Goal: Task Accomplishment & Management: Use online tool/utility

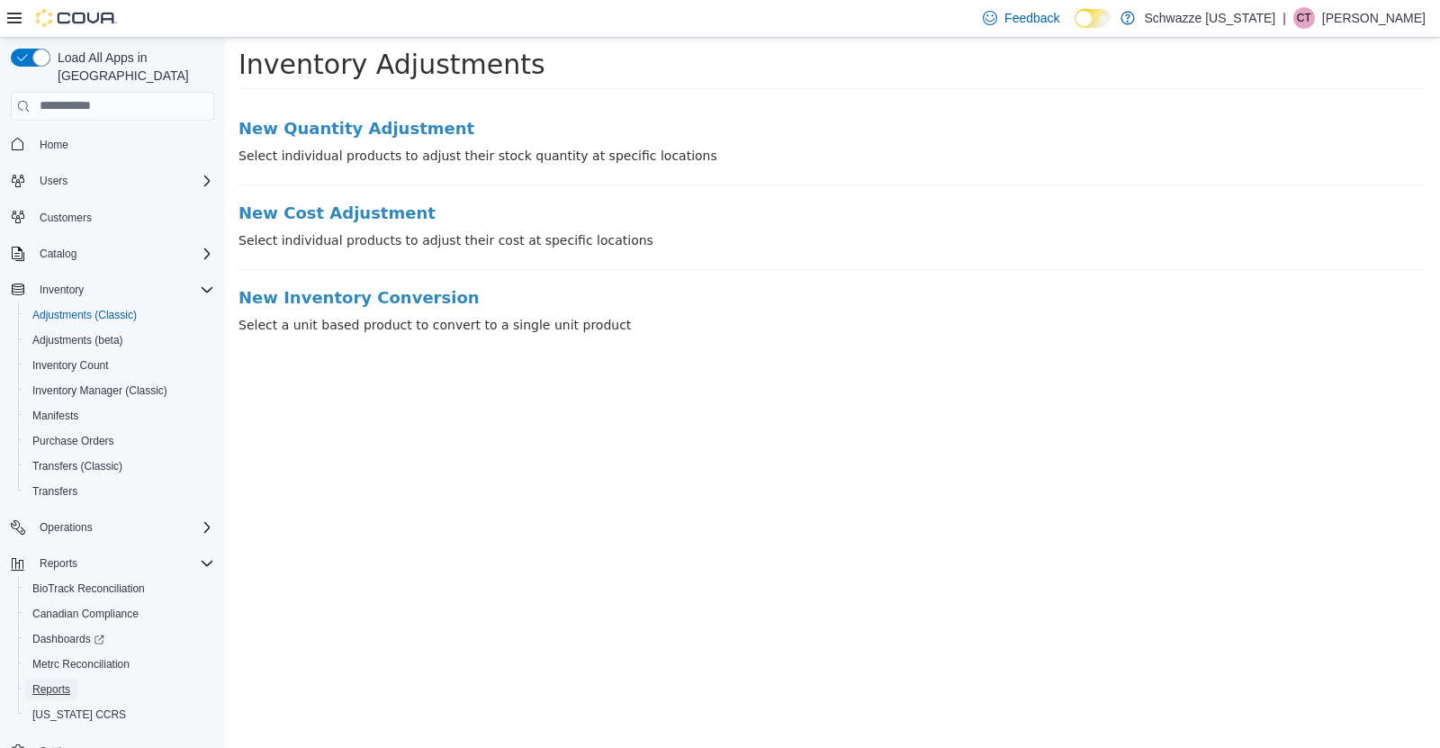
click at [65, 682] on span "Reports" at bounding box center [51, 689] width 38 height 14
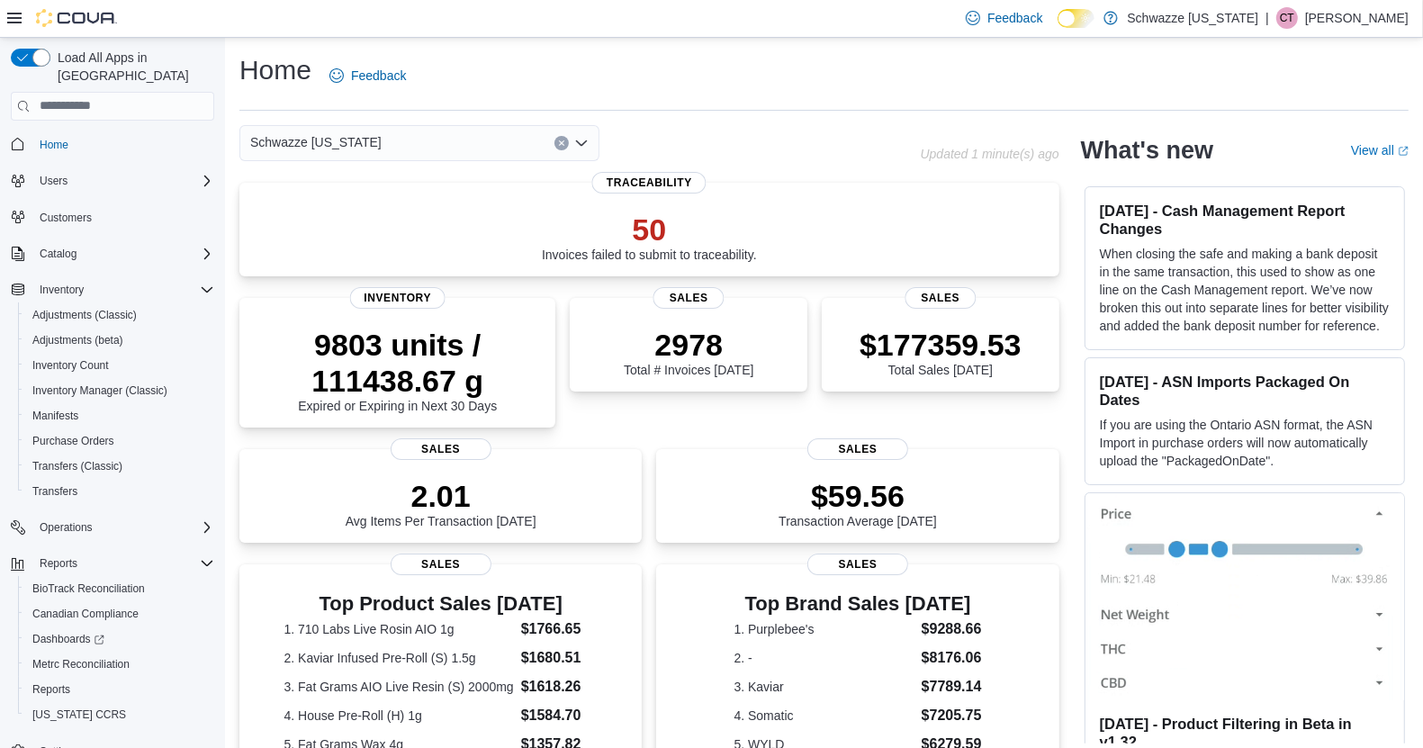
click at [357, 136] on span "Schwazze [US_STATE]" at bounding box center [315, 142] width 131 height 22
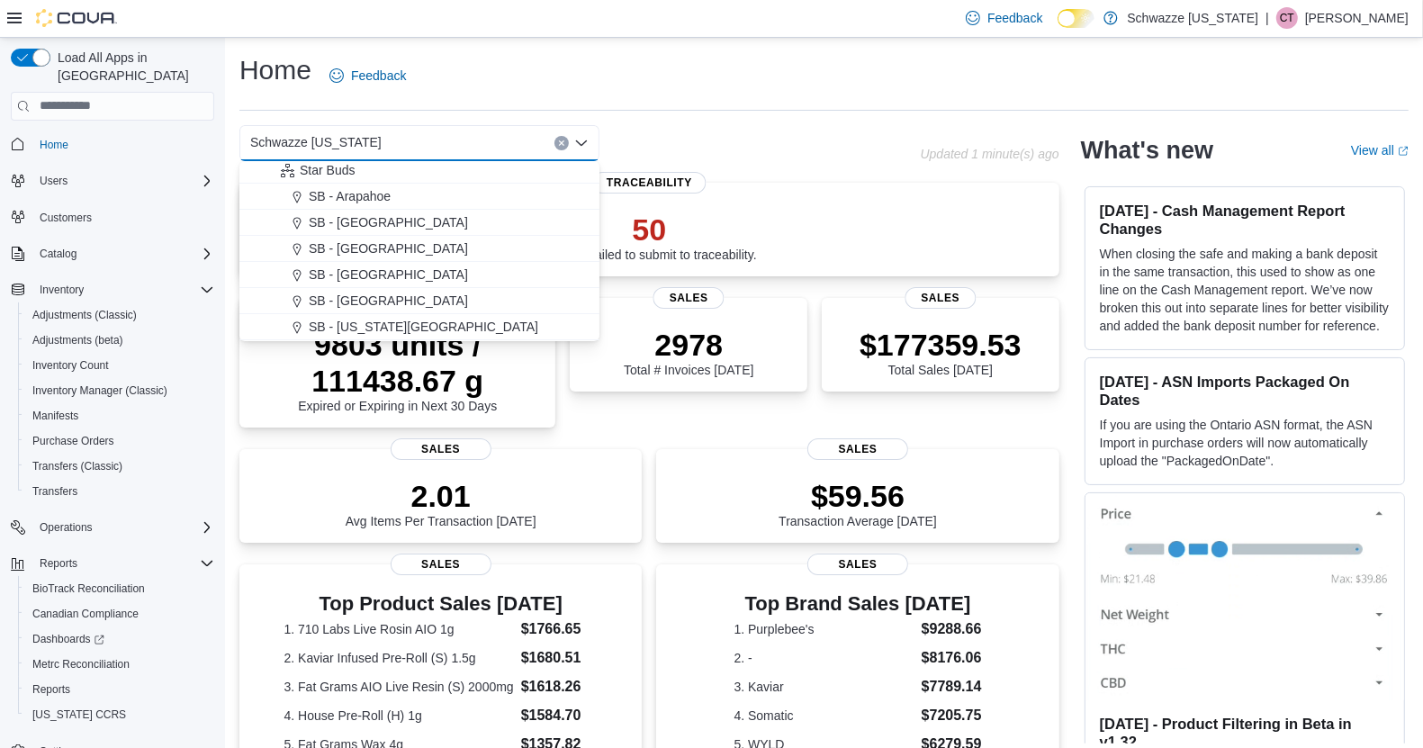
scroll to position [162, 0]
click at [362, 290] on span "SB - Brighton" at bounding box center [388, 299] width 159 height 18
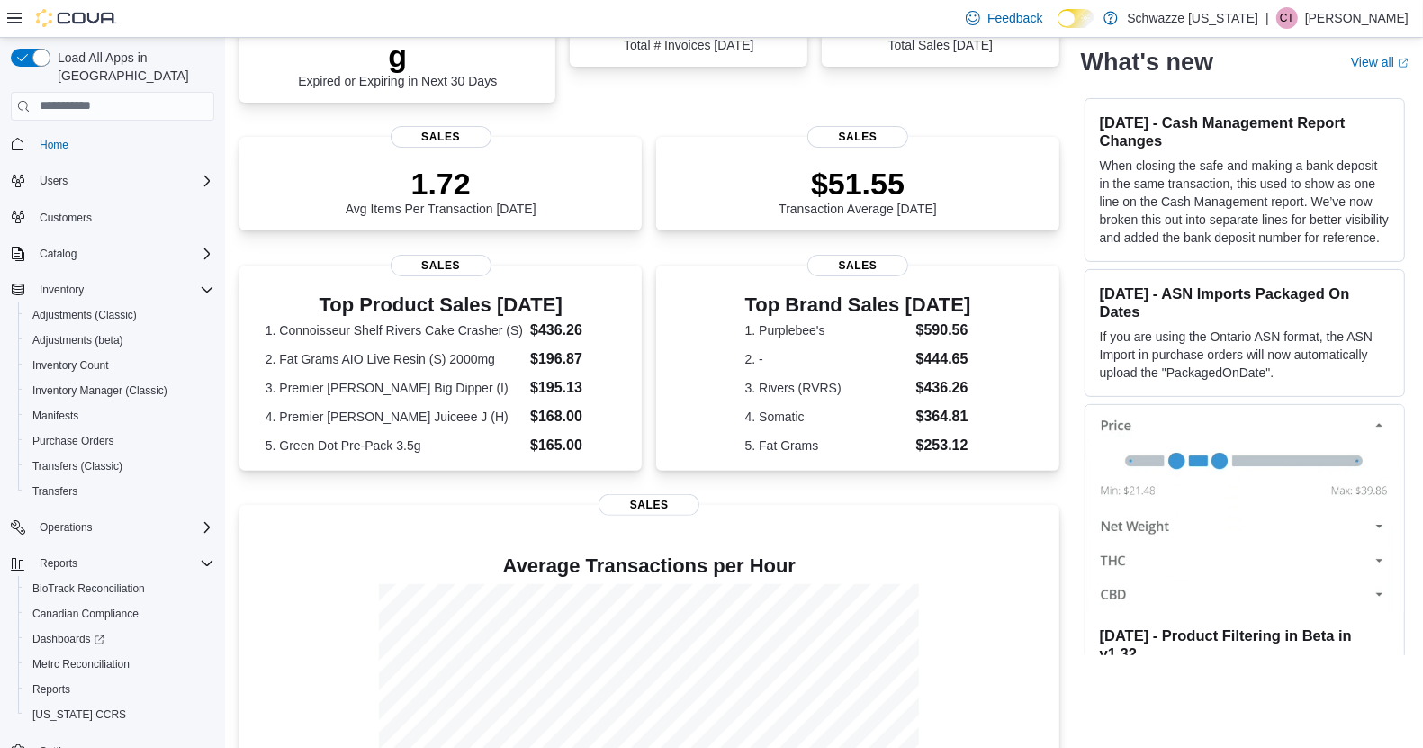
scroll to position [476, 0]
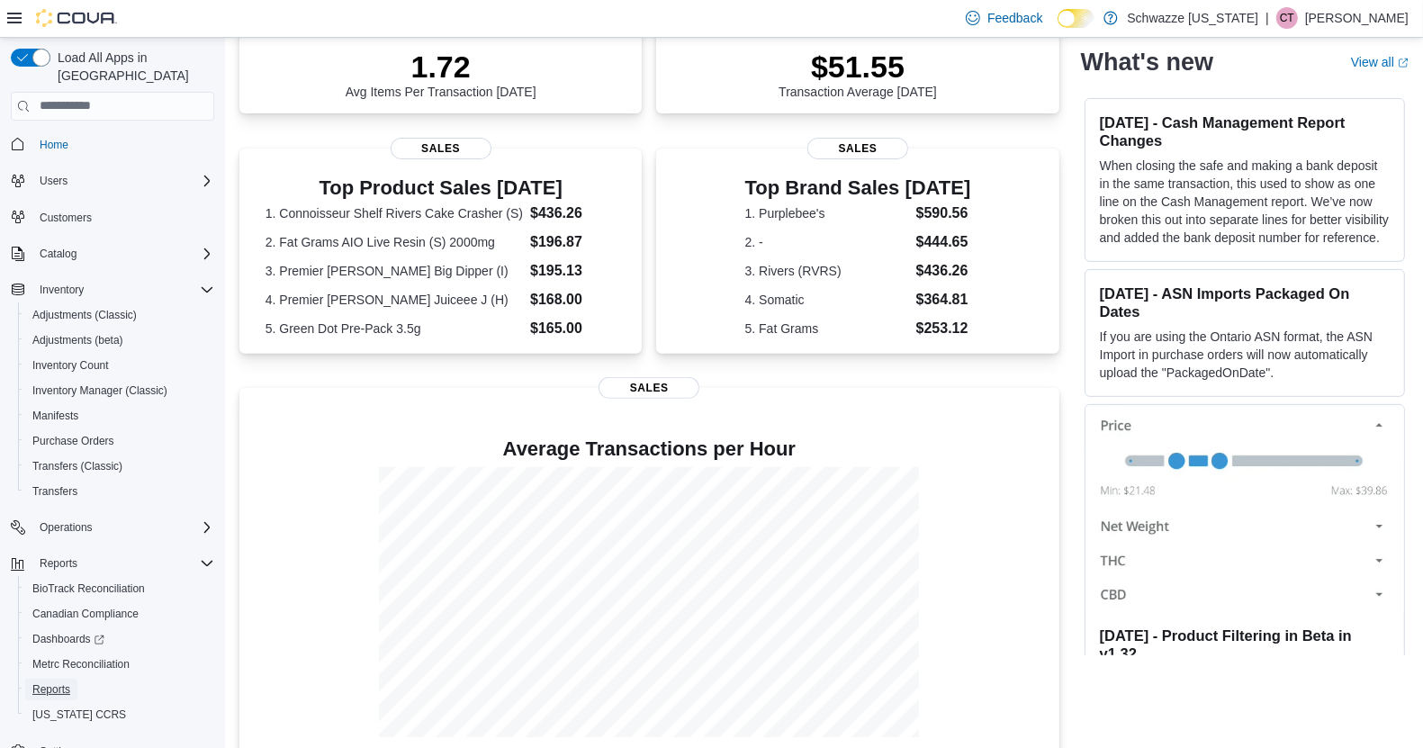
click at [59, 682] on span "Reports" at bounding box center [51, 689] width 38 height 14
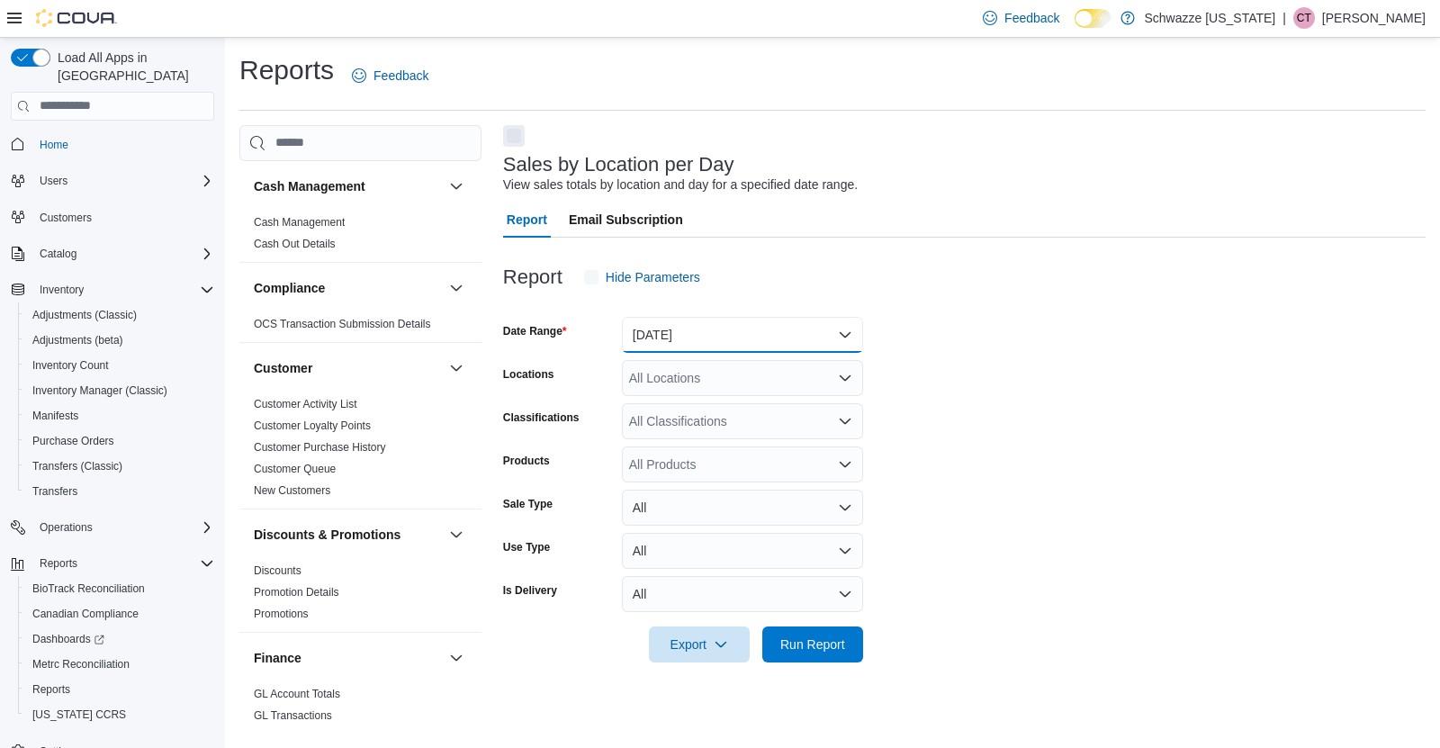
click at [683, 349] on button "Yesterday" at bounding box center [742, 335] width 241 height 36
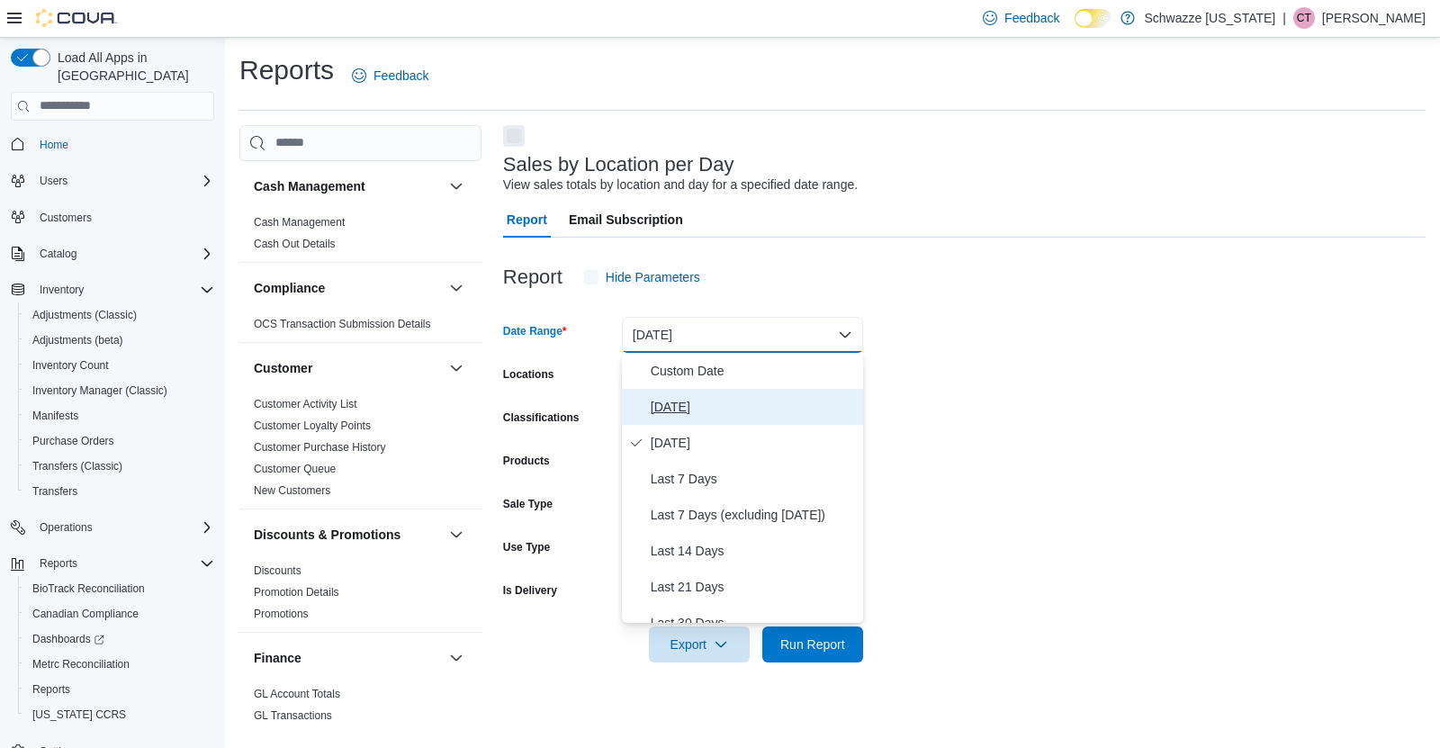
click at [690, 407] on span "Today" at bounding box center [753, 407] width 205 height 22
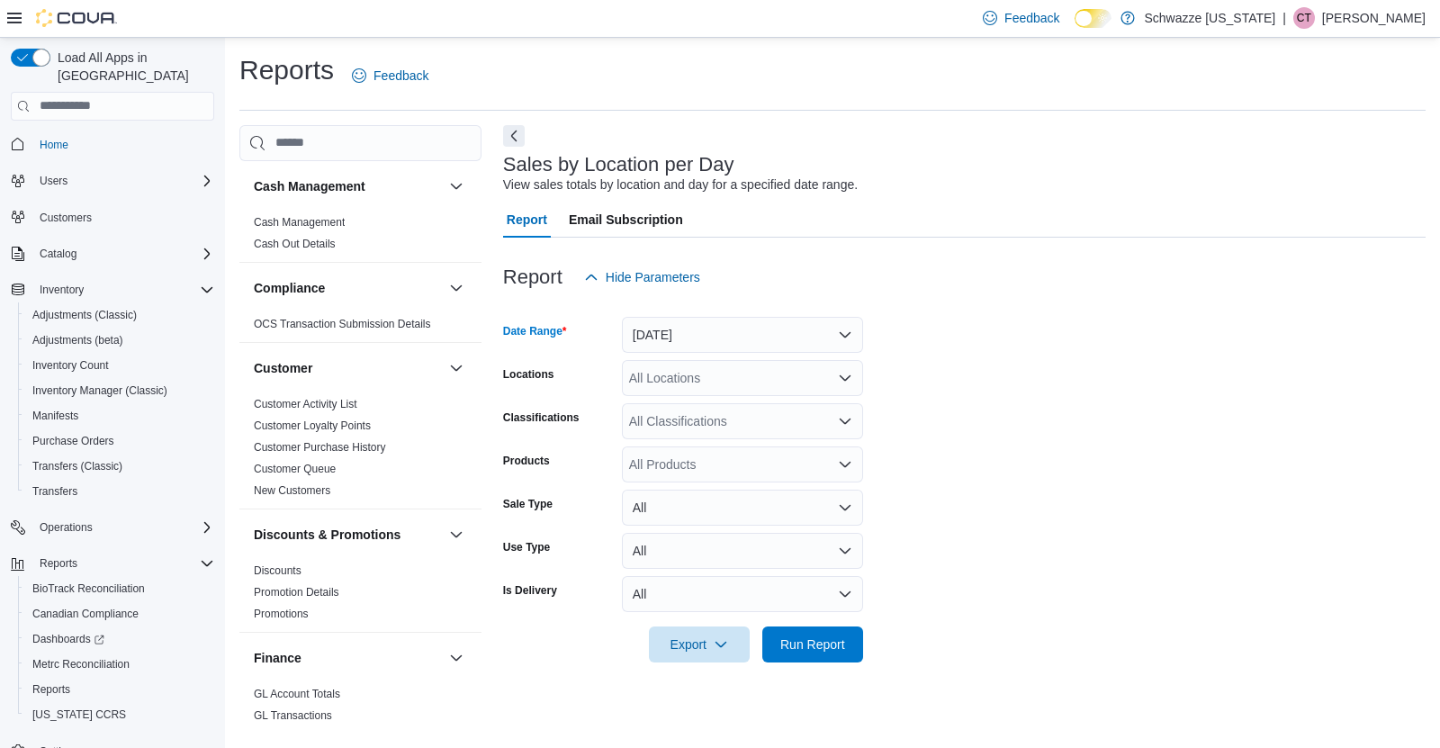
click at [799, 375] on div "All Locations" at bounding box center [742, 378] width 241 height 36
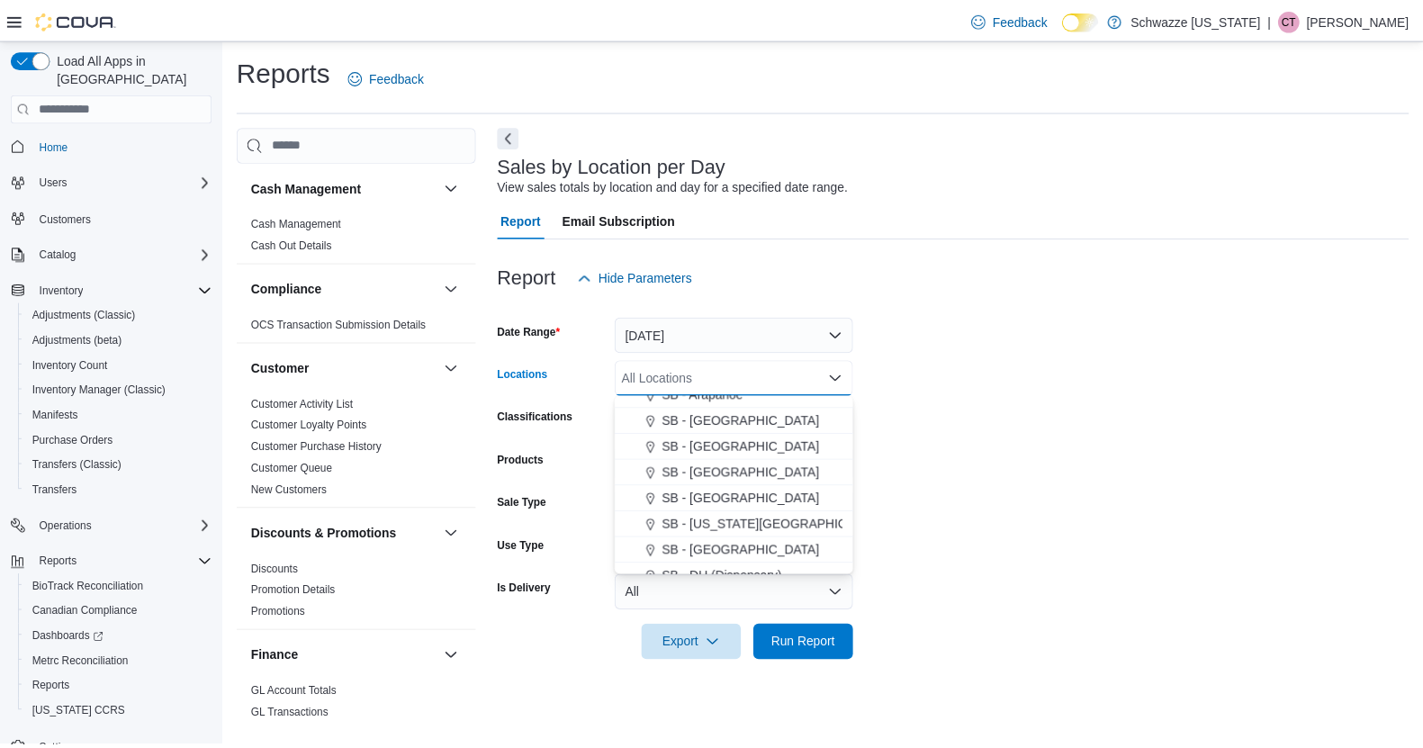
scroll to position [197, 0]
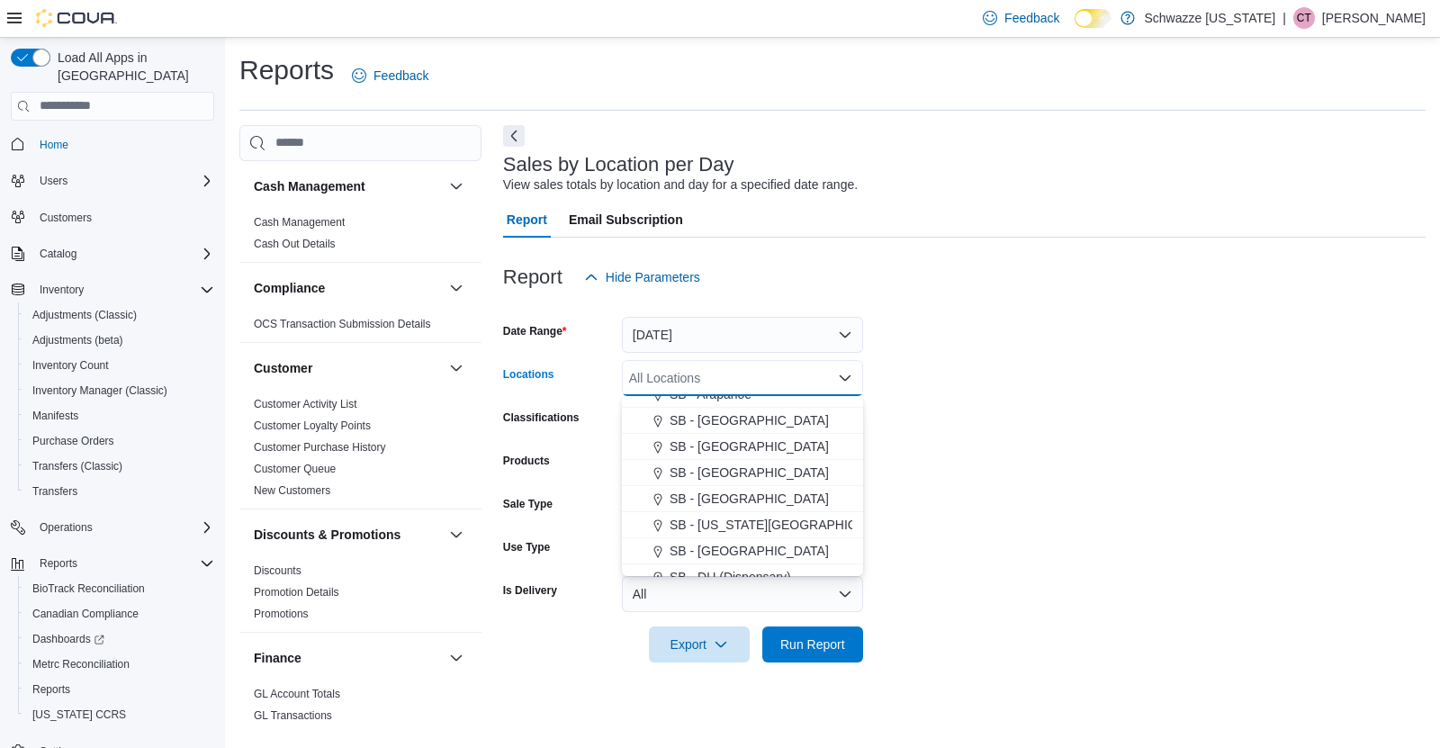
click at [740, 497] on span "SB - Brighton" at bounding box center [749, 499] width 159 height 18
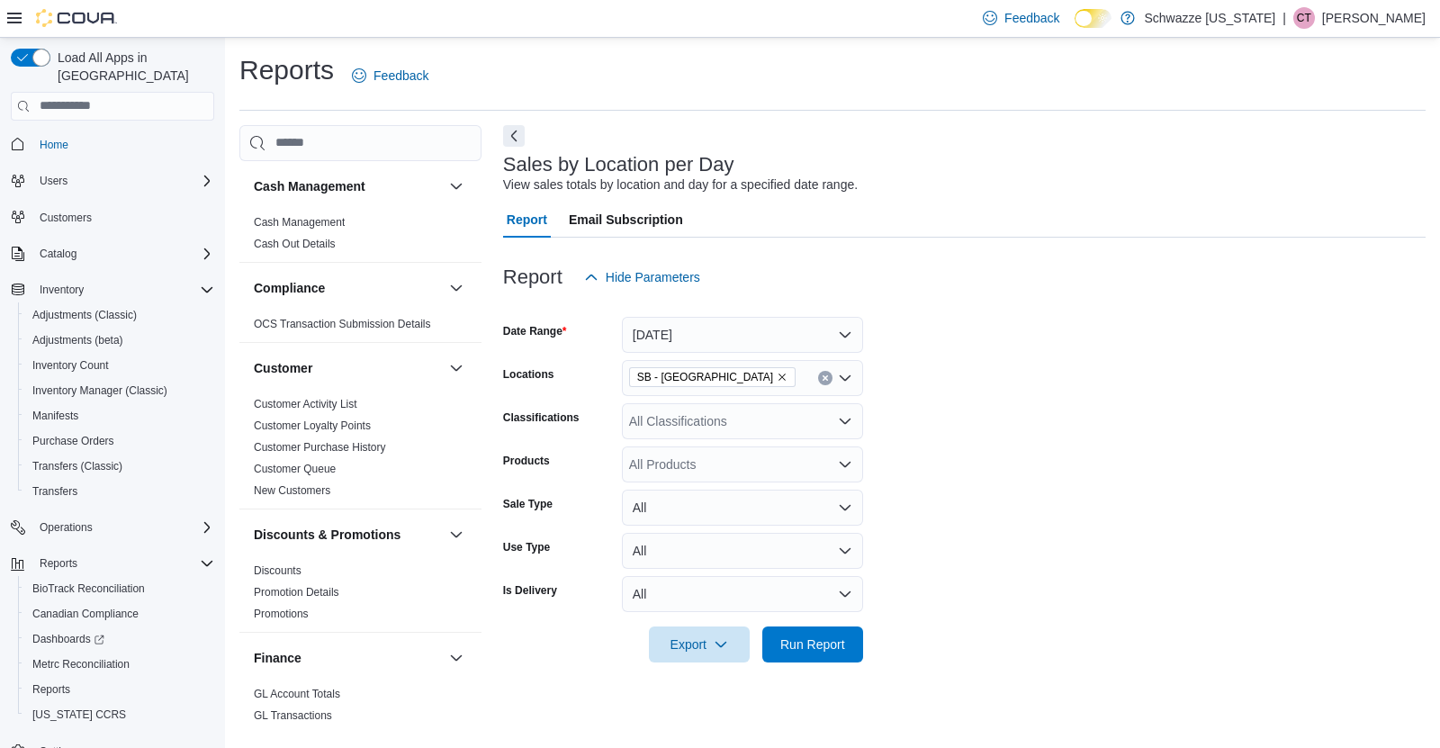
click at [950, 468] on form "Date Range Today Locations SB - Brighton Classifications All Classifications Pr…" at bounding box center [964, 478] width 923 height 367
click at [814, 626] on span "Run Report" at bounding box center [812, 644] width 79 height 36
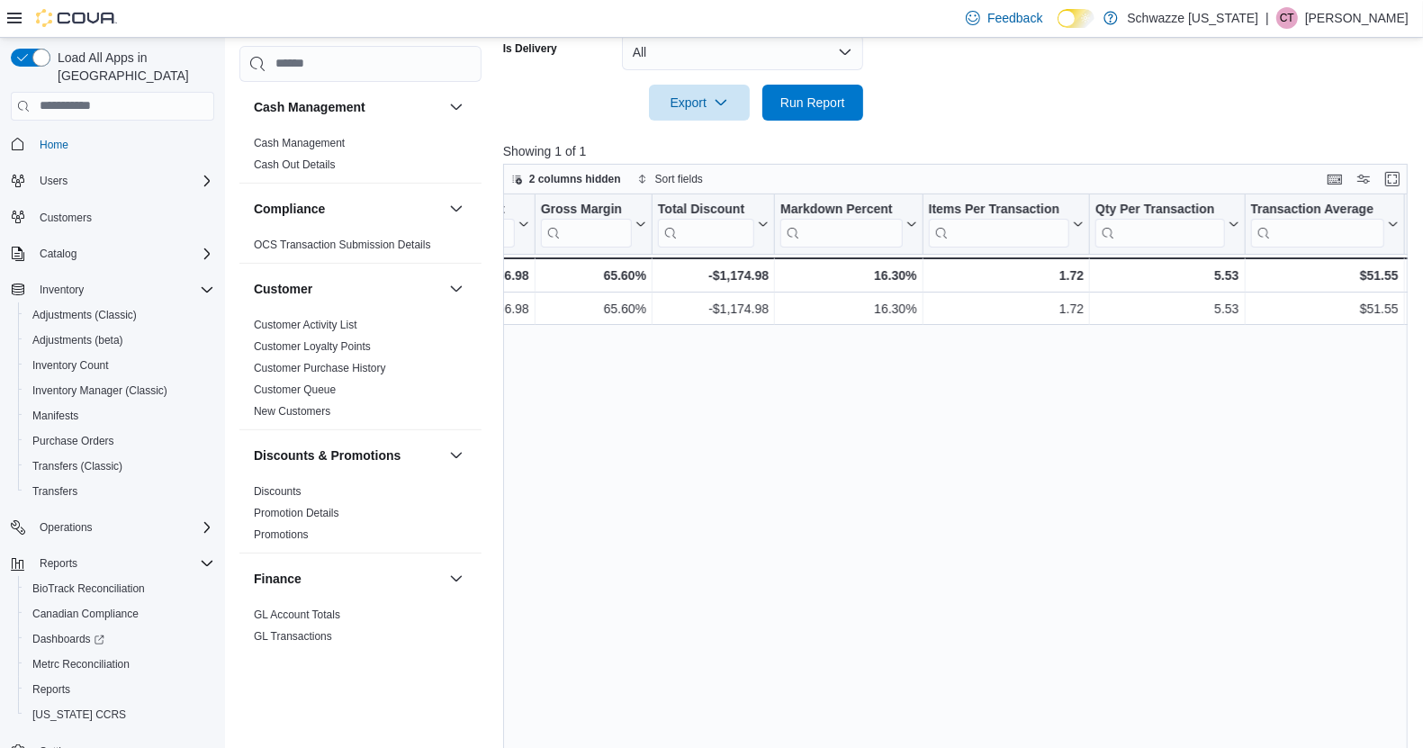
scroll to position [0, 1249]
